Goal: Answer question/provide support

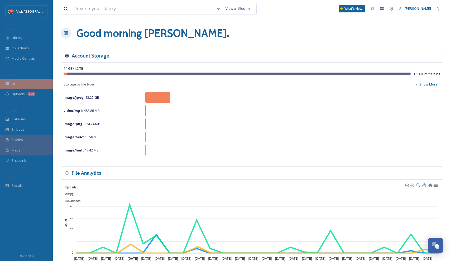
click at [21, 85] on div "UGC" at bounding box center [26, 84] width 53 height 10
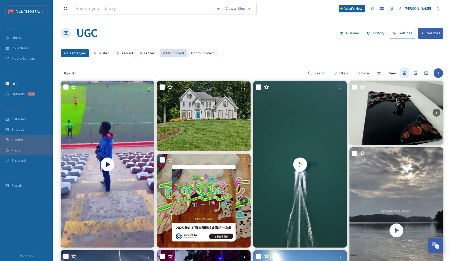
click at [176, 55] on span "My Content" at bounding box center [175, 53] width 18 height 5
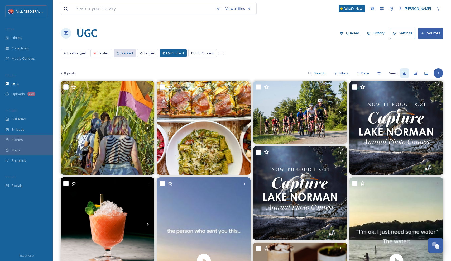
click at [125, 53] on span "Tracked" at bounding box center [126, 53] width 13 height 5
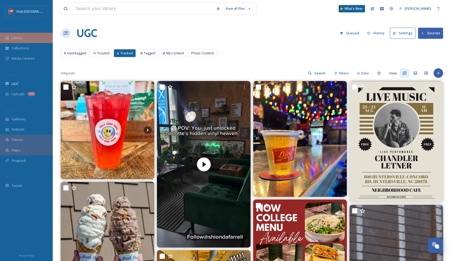
click at [23, 40] on div "Library" at bounding box center [26, 38] width 53 height 10
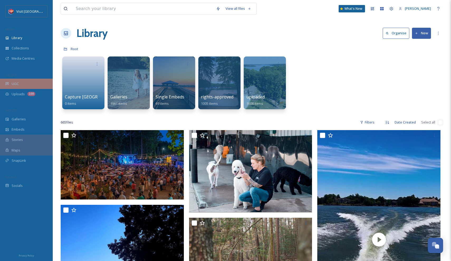
click at [26, 80] on div "UGC" at bounding box center [26, 84] width 53 height 10
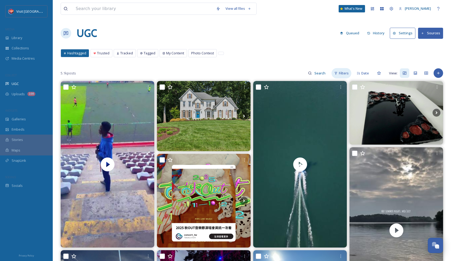
click at [348, 71] on span "Filters" at bounding box center [344, 73] width 10 height 5
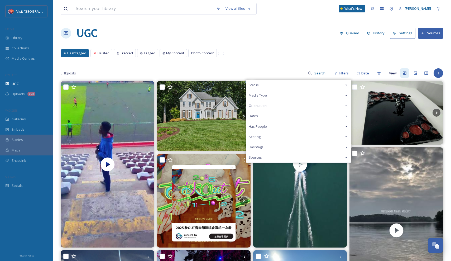
click at [346, 82] on div "Status" at bounding box center [298, 85] width 105 height 10
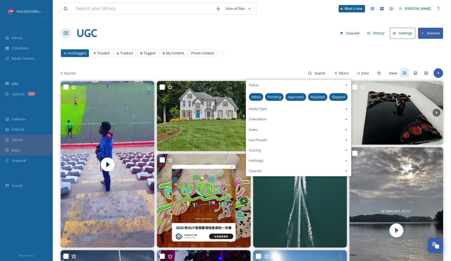
click at [297, 95] on span "Approved" at bounding box center [296, 96] width 16 height 5
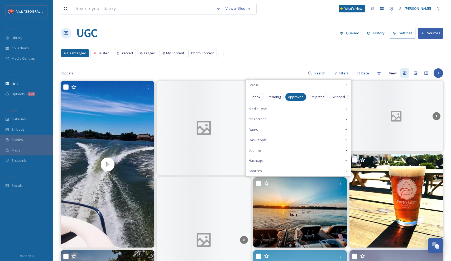
click at [274, 40] on div "UGC Queued History Settings Sources" at bounding box center [252, 33] width 382 height 16
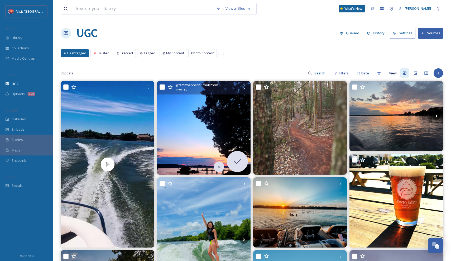
click at [236, 124] on img at bounding box center [204, 128] width 94 height 94
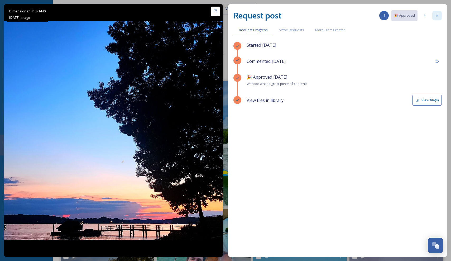
click at [435, 15] on icon at bounding box center [437, 15] width 4 height 4
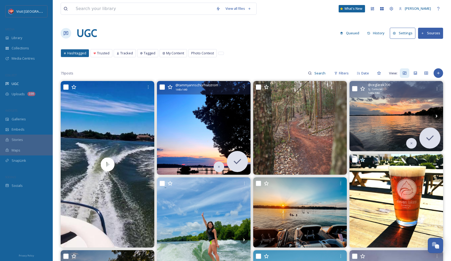
scroll to position [4, 0]
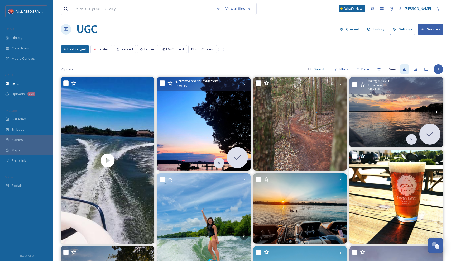
click at [400, 117] on img at bounding box center [396, 112] width 94 height 70
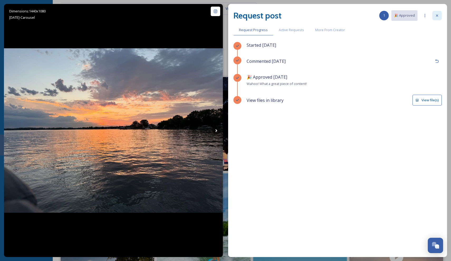
click at [437, 16] on icon at bounding box center [437, 16] width 2 height 2
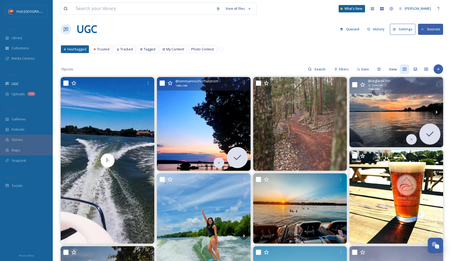
scroll to position [11, 0]
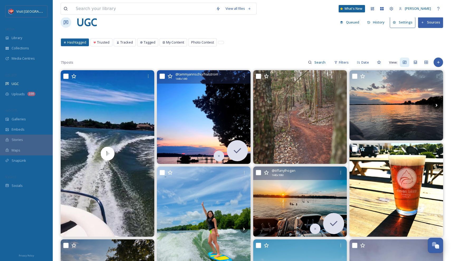
click at [308, 213] on img at bounding box center [300, 201] width 94 height 70
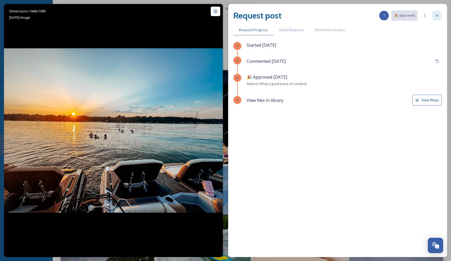
click at [440, 15] on div at bounding box center [436, 15] width 9 height 9
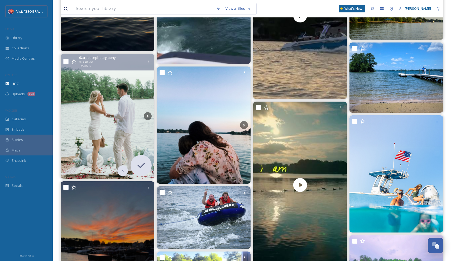
scroll to position [1585, 0]
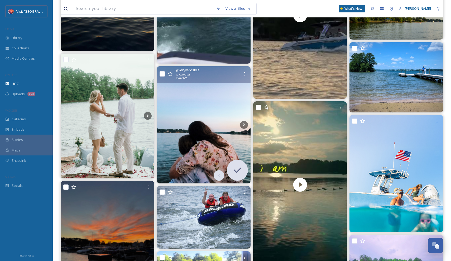
click at [201, 125] on img at bounding box center [204, 124] width 94 height 117
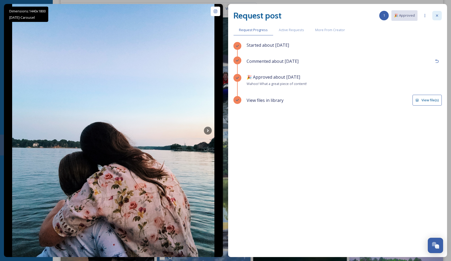
click at [436, 13] on div at bounding box center [436, 15] width 9 height 9
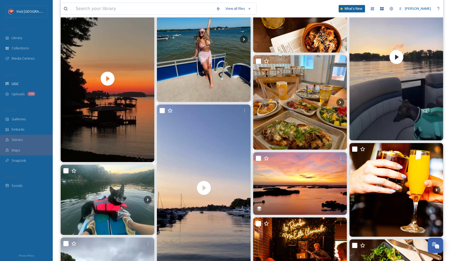
scroll to position [866, 0]
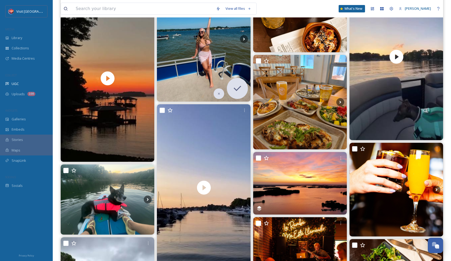
click at [228, 66] on img at bounding box center [204, 39] width 94 height 125
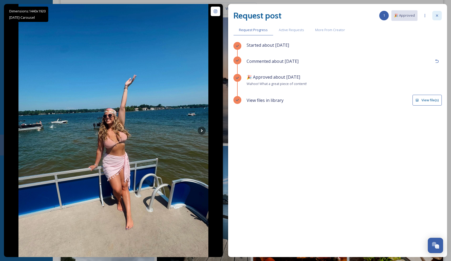
click at [435, 17] on icon at bounding box center [437, 15] width 4 height 4
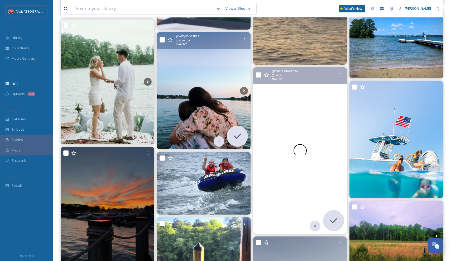
scroll to position [1621, 0]
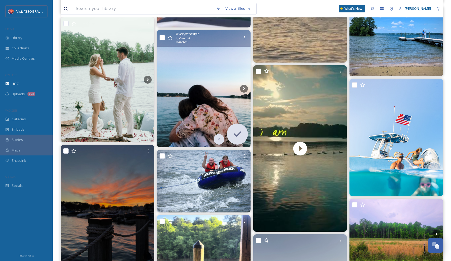
click at [197, 101] on img at bounding box center [204, 88] width 94 height 117
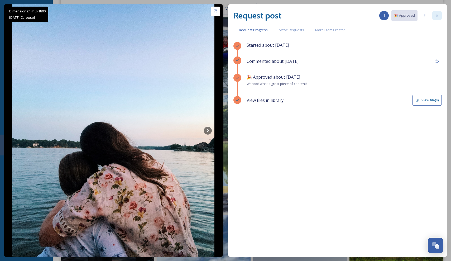
click at [437, 15] on icon at bounding box center [437, 16] width 2 height 2
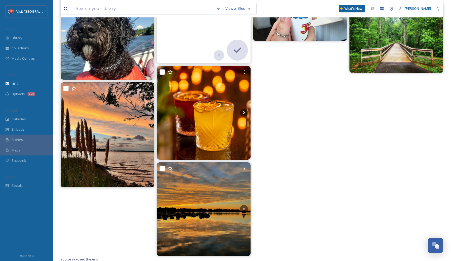
scroll to position [2060, 0]
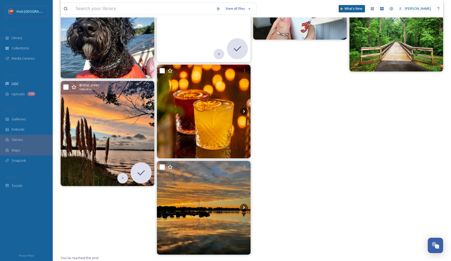
click at [122, 123] on img at bounding box center [108, 133] width 94 height 105
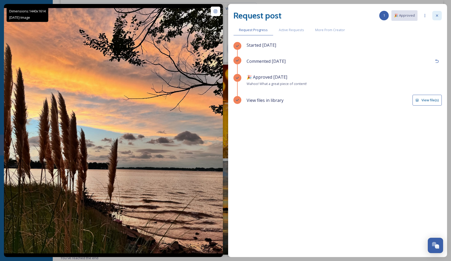
click at [439, 18] on div at bounding box center [436, 15] width 9 height 9
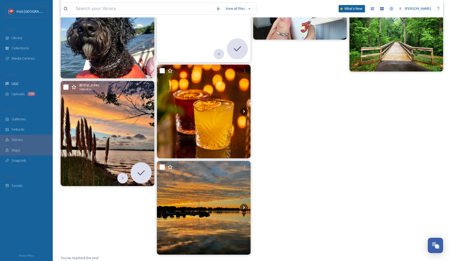
scroll to position [2060, 0]
click at [125, 138] on img at bounding box center [108, 133] width 94 height 105
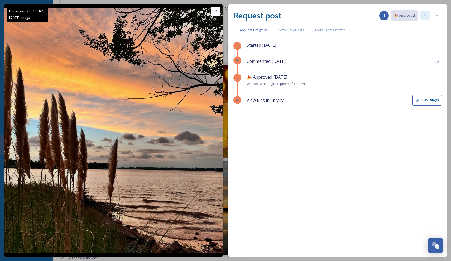
click at [424, 17] on icon at bounding box center [425, 15] width 4 height 4
click at [425, 16] on icon at bounding box center [425, 15] width 4 height 4
click at [372, 83] on div "🎉 Approved [DATE] Wahoo! What a great piece of content!" at bounding box center [344, 80] width 195 height 13
click at [438, 18] on div at bounding box center [436, 15] width 9 height 9
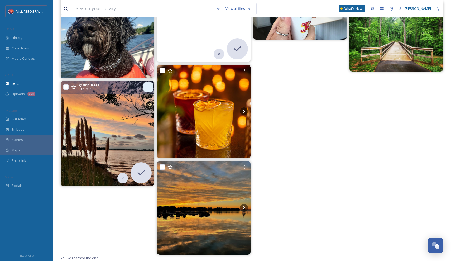
click at [149, 91] on div at bounding box center [147, 86] width 9 height 9
click at [93, 115] on img at bounding box center [108, 133] width 94 height 105
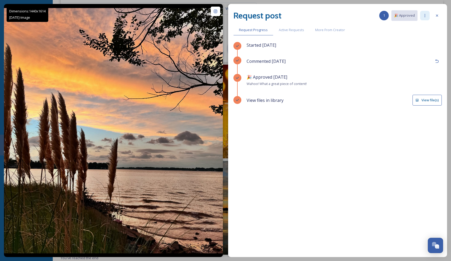
click at [422, 15] on div at bounding box center [424, 15] width 9 height 9
click at [439, 16] on icon at bounding box center [437, 15] width 4 height 4
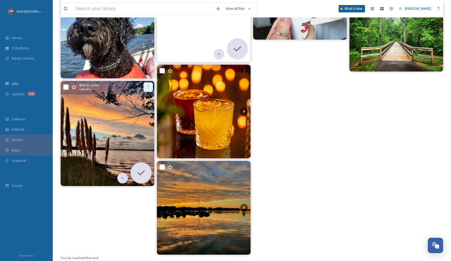
click at [149, 88] on icon at bounding box center [148, 87] width 4 height 4
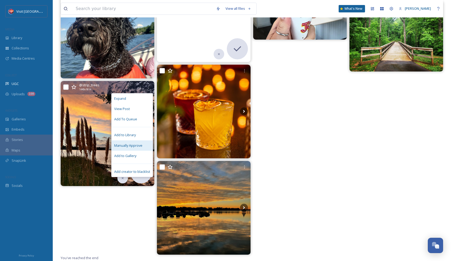
click at [135, 145] on span "Manually Approve" at bounding box center [128, 145] width 28 height 5
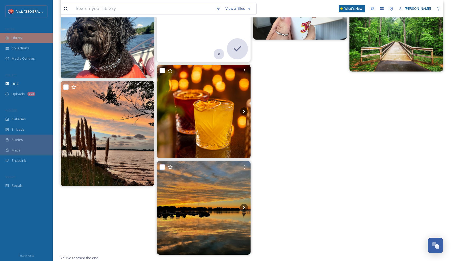
click at [31, 42] on div "Library" at bounding box center [26, 38] width 53 height 10
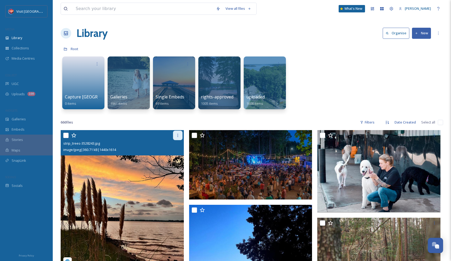
click at [177, 137] on icon at bounding box center [178, 135] width 4 height 4
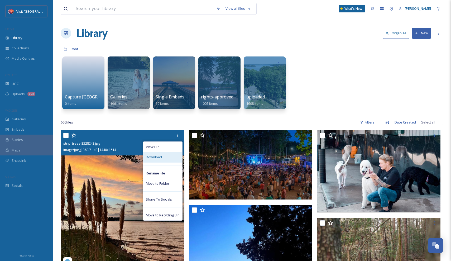
click at [162, 157] on div "Download" at bounding box center [162, 157] width 39 height 10
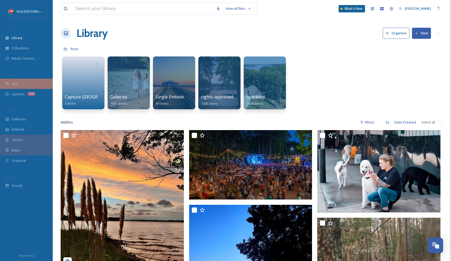
click at [24, 86] on div "UGC" at bounding box center [26, 84] width 53 height 10
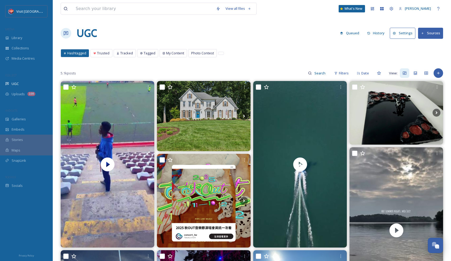
click at [405, 36] on button "Settings" at bounding box center [403, 33] width 26 height 11
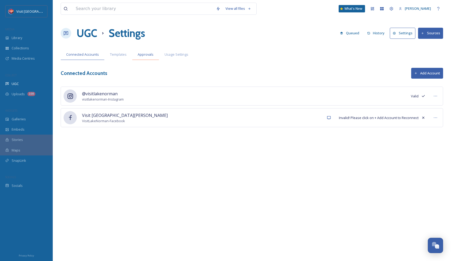
click at [150, 51] on div "Approvals" at bounding box center [145, 54] width 27 height 11
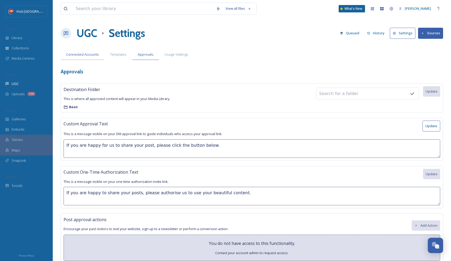
click at [85, 56] on span "Connected Accounts" at bounding box center [82, 54] width 33 height 5
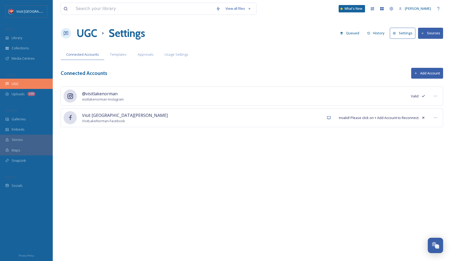
click at [25, 86] on div "UGC" at bounding box center [26, 84] width 53 height 10
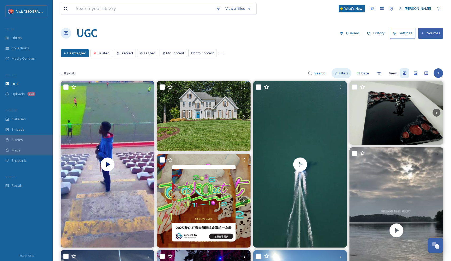
click at [342, 71] on span "Filters" at bounding box center [344, 73] width 10 height 5
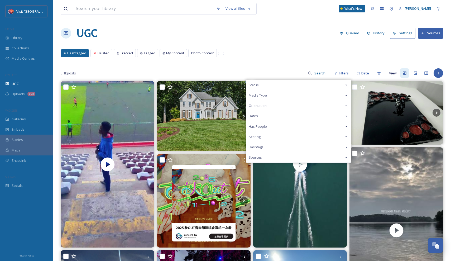
click at [258, 84] on div "Status" at bounding box center [298, 85] width 105 height 10
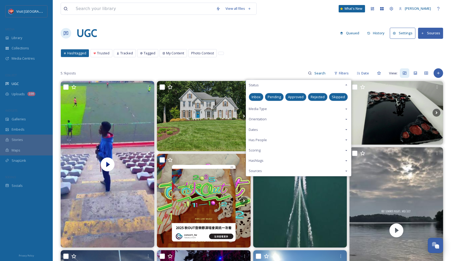
click at [293, 96] on span "Approved" at bounding box center [296, 96] width 16 height 5
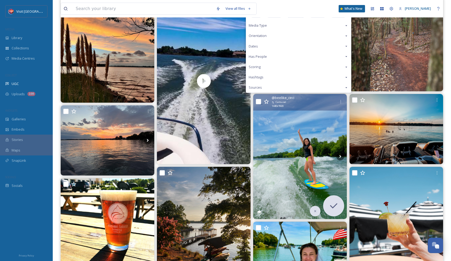
scroll to position [84, 0]
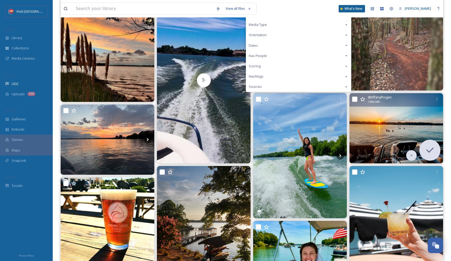
click at [415, 116] on img at bounding box center [396, 128] width 94 height 70
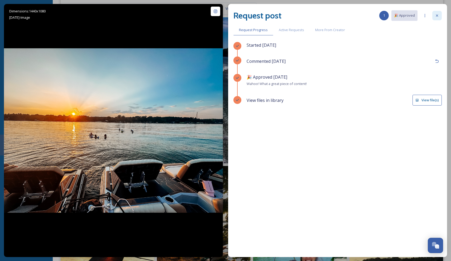
click at [440, 16] on div at bounding box center [436, 15] width 9 height 9
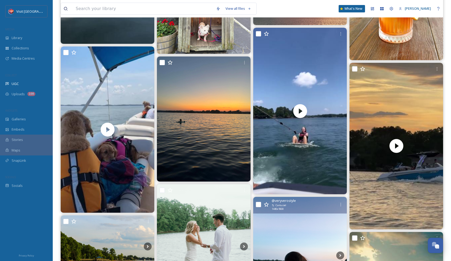
scroll to position [1412, 0]
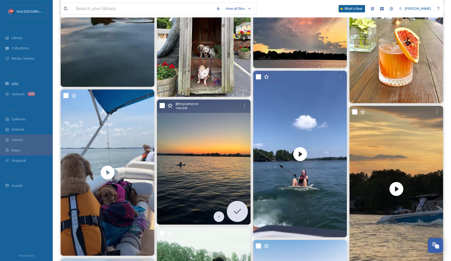
click at [219, 139] on img at bounding box center [204, 161] width 94 height 125
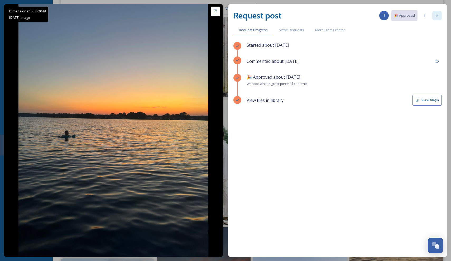
click at [435, 18] on div at bounding box center [436, 15] width 9 height 9
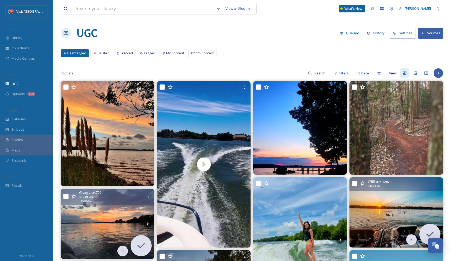
click at [132, 214] on img at bounding box center [108, 224] width 94 height 70
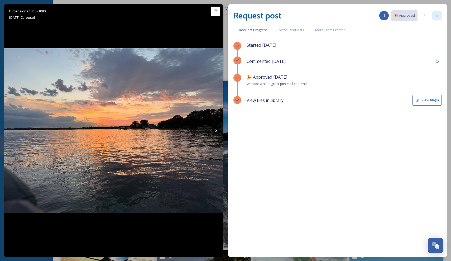
click at [434, 15] on div at bounding box center [436, 15] width 9 height 9
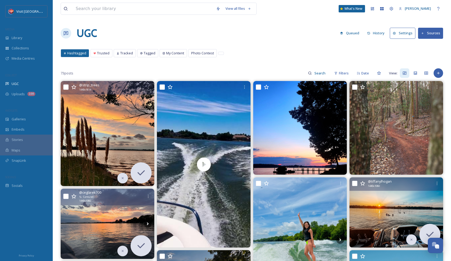
click at [128, 113] on img at bounding box center [108, 133] width 94 height 105
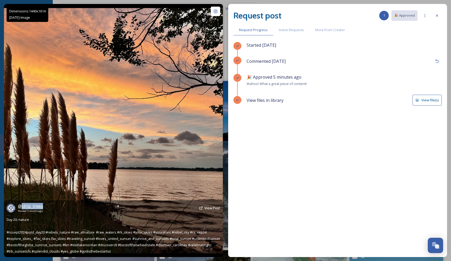
drag, startPoint x: 47, startPoint y: 205, endPoint x: 22, endPoint y: 205, distance: 25.3
click at [22, 205] on div "@ strip_trees Posted [DATE] View Post" at bounding box center [114, 208] width 214 height 10
copy span "strip_trees"
